Goal: Use online tool/utility: Utilize a website feature to perform a specific function

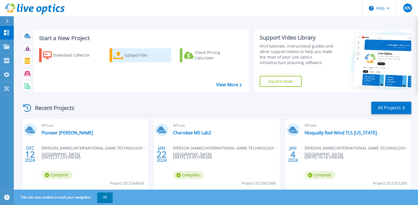
click at [143, 56] on div "Upload Files" at bounding box center [146, 55] width 44 height 11
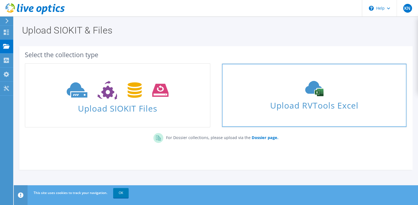
click at [298, 104] on span "Upload RVTools Excel" at bounding box center [314, 104] width 184 height 12
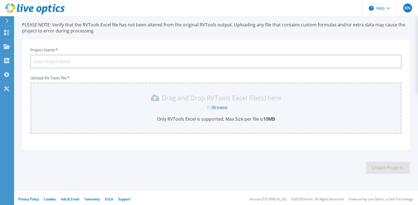
scroll to position [38, 0]
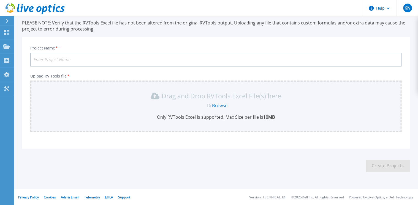
click at [217, 105] on link "Browse" at bounding box center [219, 106] width 15 height 6
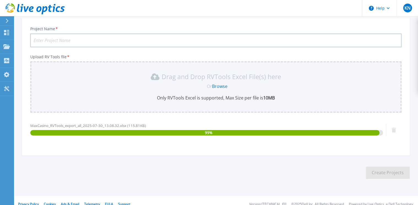
scroll to position [64, 0]
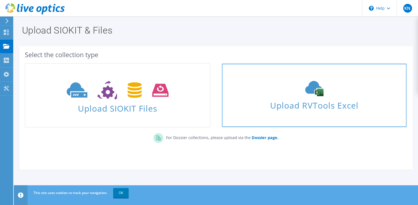
click at [319, 107] on span "Upload RVTools Excel" at bounding box center [314, 104] width 184 height 12
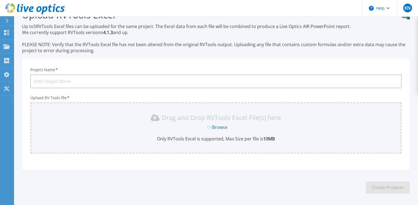
scroll to position [38, 0]
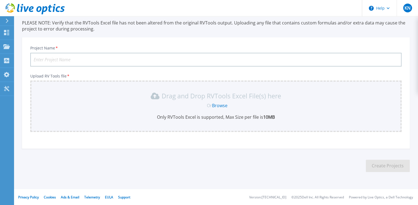
click at [224, 106] on link "Browse" at bounding box center [219, 106] width 15 height 6
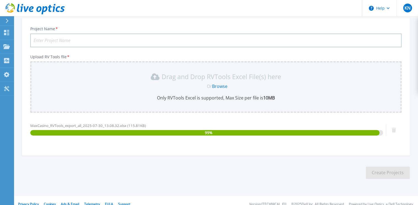
scroll to position [64, 0]
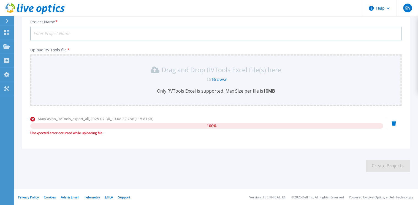
click at [394, 123] on icon at bounding box center [393, 123] width 4 height 5
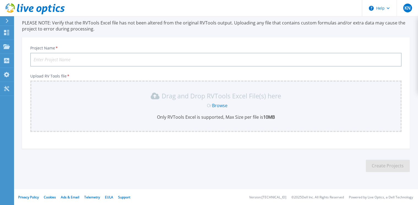
click at [133, 58] on input "Project Name *" at bounding box center [215, 60] width 371 height 14
type input "Max Casino"
click at [220, 104] on link "Browse" at bounding box center [219, 106] width 15 height 6
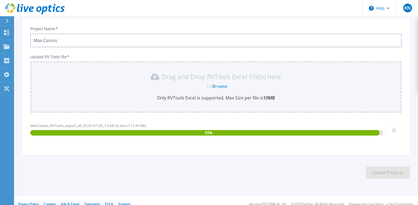
scroll to position [64, 0]
